Goal: Find contact information: Find contact information

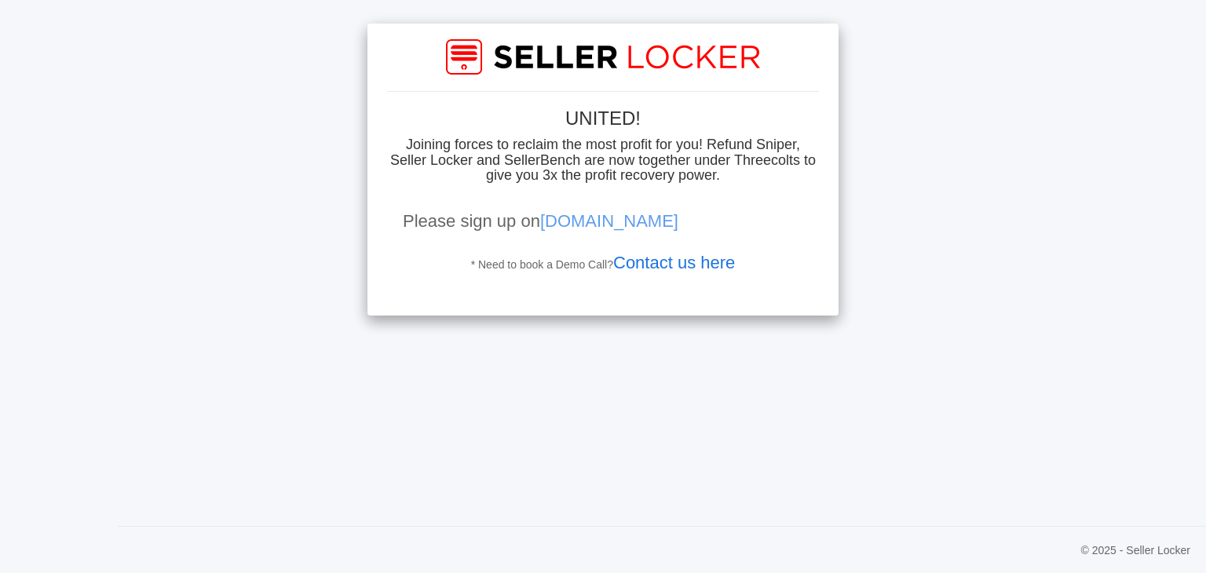
click at [675, 267] on link "Contact us here" at bounding box center [674, 263] width 122 height 20
click at [646, 266] on link "Contact us here" at bounding box center [674, 263] width 122 height 20
click at [710, 253] on link "Contact us here" at bounding box center [674, 263] width 122 height 20
click at [689, 262] on link "Contact us here" at bounding box center [674, 263] width 122 height 20
click at [637, 270] on link "Contact us here" at bounding box center [674, 263] width 122 height 20
